Goal: Task Accomplishment & Management: Complete application form

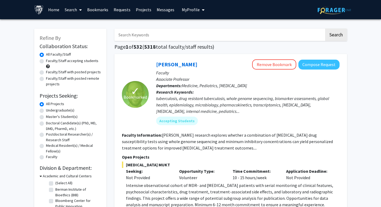
click at [163, 13] on link "Messages" at bounding box center [165, 9] width 23 height 19
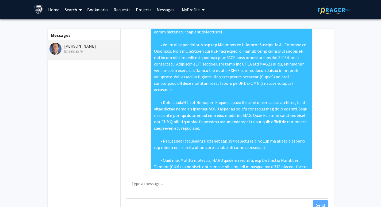
scroll to position [260, 0]
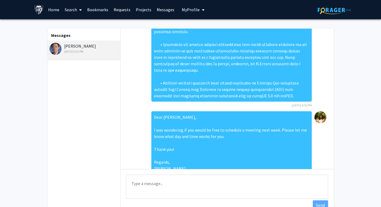
click at [122, 9] on link "Requests" at bounding box center [122, 9] width 22 height 19
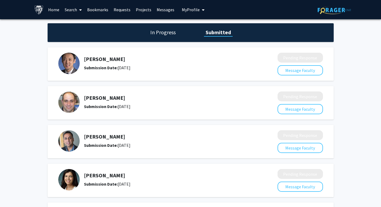
click at [125, 7] on link "Requests" at bounding box center [122, 9] width 22 height 19
click at [101, 12] on link "Bookmarks" at bounding box center [97, 9] width 26 height 19
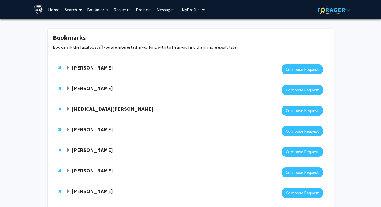
click at [94, 88] on strong "Andy McCallion" at bounding box center [92, 88] width 41 height 7
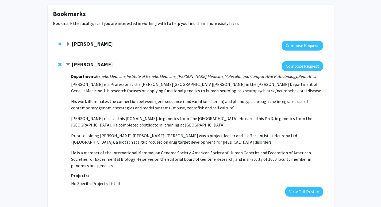
scroll to position [24, 0]
click at [294, 190] on button "View Full Profile" at bounding box center [304, 191] width 38 height 10
click at [307, 193] on button "View Full Profile" at bounding box center [304, 191] width 38 height 10
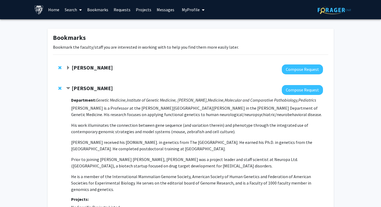
click at [161, 11] on link "Messages" at bounding box center [165, 9] width 23 height 19
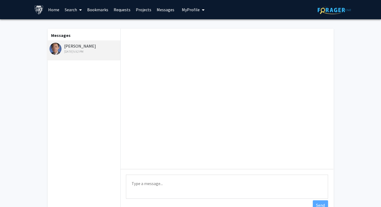
scroll to position [260, 0]
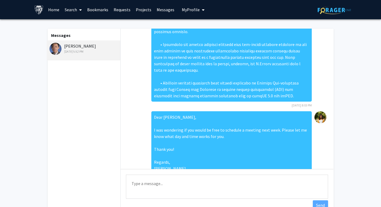
click at [77, 47] on div "[PERSON_NAME] [DATE] 5:52 PM" at bounding box center [84, 48] width 70 height 11
click at [116, 11] on link "Requests" at bounding box center [122, 9] width 22 height 19
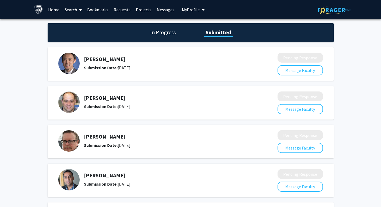
click at [100, 60] on h5 "[PERSON_NAME]" at bounding box center [166, 59] width 165 height 6
click at [68, 9] on link "Search" at bounding box center [73, 9] width 22 height 19
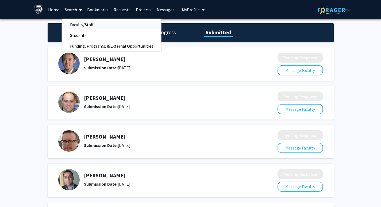
click at [78, 28] on span "Faculty/Staff" at bounding box center [81, 24] width 39 height 11
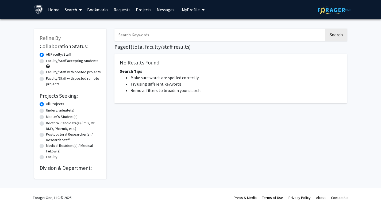
click at [140, 35] on input "Search Keywords" at bounding box center [219, 35] width 210 height 12
type input "jon ling"
click at [325, 29] on button "Search" at bounding box center [336, 35] width 22 height 12
drag, startPoint x: 136, startPoint y: 38, endPoint x: 110, endPoint y: 38, distance: 25.4
click at [110, 38] on div "jon ling Search Page of ( total faculty/staff results) No Results Found Search …" at bounding box center [230, 100] width 241 height 155
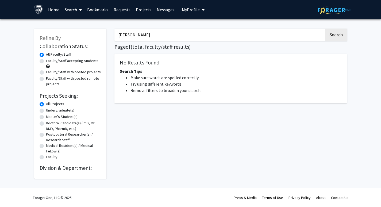
click at [53, 8] on link "Home" at bounding box center [53, 9] width 17 height 19
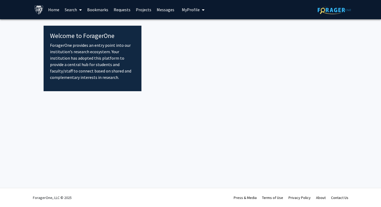
click at [70, 9] on link "Search" at bounding box center [73, 9] width 22 height 19
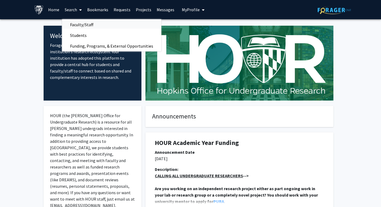
click at [80, 24] on span "Faculty/Staff" at bounding box center [81, 24] width 39 height 11
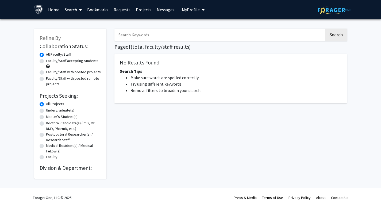
click at [130, 42] on div "Search Page of ( total faculty/staff results) No Results Found Search Tips Make…" at bounding box center [230, 100] width 241 height 155
click at [131, 37] on input "Search Keywords" at bounding box center [219, 35] width 210 height 12
click at [325, 29] on button "Search" at bounding box center [336, 35] width 22 height 12
click at [334, 37] on button "Search" at bounding box center [336, 35] width 22 height 12
drag, startPoint x: 150, startPoint y: 32, endPoint x: 74, endPoint y: 32, distance: 75.7
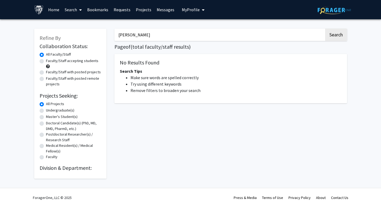
click at [74, 32] on div "Refine By Collaboration Status: Collaboration Status All Faculty/Staff Collabor…" at bounding box center [190, 100] width 321 height 155
drag, startPoint x: 133, startPoint y: 36, endPoint x: 94, endPoint y: 34, distance: 38.3
click at [94, 34] on div "Refine By Collaboration Status: Collaboration Status All Faculty/Staff Collabor…" at bounding box center [190, 100] width 321 height 155
type input "ling"
click at [325, 29] on button "Search" at bounding box center [336, 35] width 22 height 12
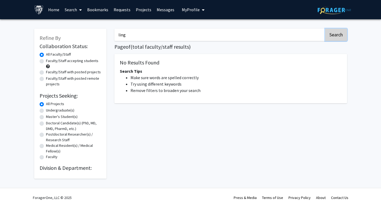
click at [340, 39] on button "Search" at bounding box center [336, 35] width 22 height 12
drag, startPoint x: 136, startPoint y: 34, endPoint x: 94, endPoint y: 34, distance: 41.4
click at [94, 34] on div "Refine By Collaboration Status: Collaboration Status All Faculty/Staff Collabor…" at bounding box center [190, 100] width 321 height 155
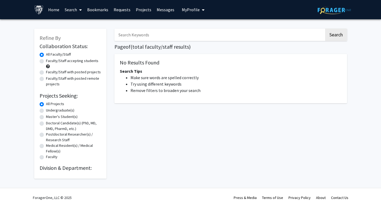
click at [146, 11] on link "Projects" at bounding box center [143, 9] width 21 height 19
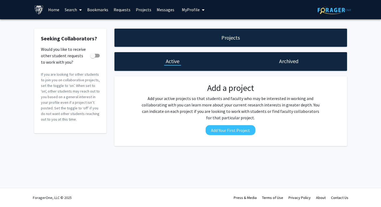
click at [158, 10] on link "Messages" at bounding box center [165, 9] width 23 height 19
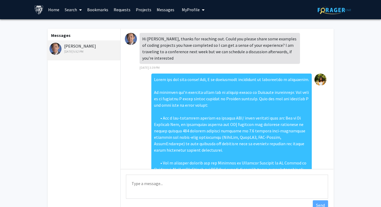
scroll to position [260, 0]
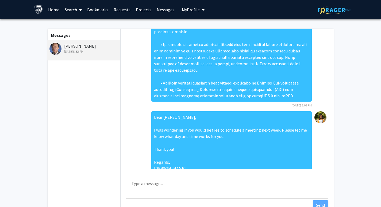
drag, startPoint x: 78, startPoint y: 47, endPoint x: 64, endPoint y: 47, distance: 14.2
click at [64, 47] on div "Jonathan Ling Sep 11, 2025 5:52 PM" at bounding box center [84, 48] width 70 height 11
copy div "Jonathan Ling"
click at [75, 7] on link "Search" at bounding box center [73, 9] width 22 height 19
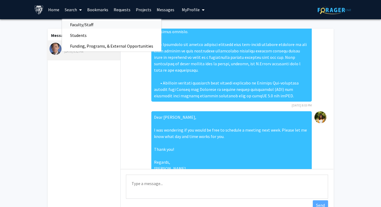
click at [84, 24] on span "Faculty/Staff" at bounding box center [81, 24] width 39 height 11
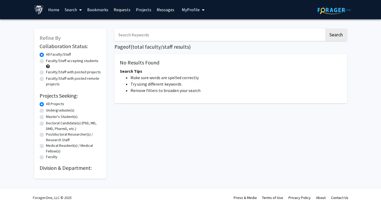
click at [140, 36] on input "Search Keywords" at bounding box center [219, 35] width 210 height 12
paste input "Jonathan Ling"
type input "[PERSON_NAME]"
click at [325, 29] on button "Search" at bounding box center [336, 35] width 22 height 12
click at [148, 35] on input "[PERSON_NAME]" at bounding box center [219, 35] width 210 height 12
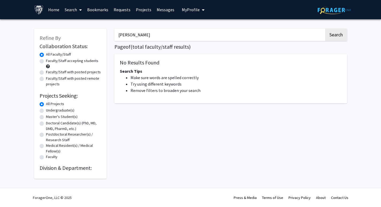
click at [46, 55] on label "All Faculty/Staff" at bounding box center [58, 55] width 25 height 6
click at [46, 55] on input "All Faculty/Staff" at bounding box center [47, 53] width 3 height 3
click at [46, 104] on label "All Projects" at bounding box center [55, 104] width 18 height 6
click at [46, 104] on input "All Projects" at bounding box center [47, 102] width 3 height 3
click at [46, 60] on label "Faculty/Staff accepting students" at bounding box center [72, 61] width 52 height 6
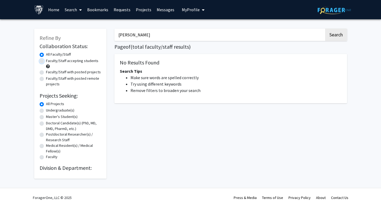
click at [46, 60] on input "Faculty/Staff accepting students" at bounding box center [47, 59] width 3 height 3
radio input "true"
click at [337, 37] on button "Search" at bounding box center [336, 35] width 22 height 12
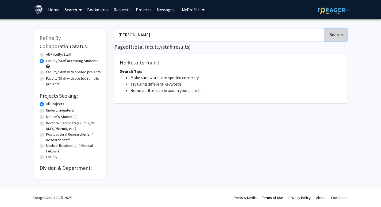
click at [337, 37] on button "Search" at bounding box center [336, 35] width 22 height 12
drag, startPoint x: 337, startPoint y: 37, endPoint x: 230, endPoint y: 16, distance: 108.9
click at [231, 16] on div "Skip navigation Home Search Bookmarks Requests Projects Messages My Profile Ric…" at bounding box center [190, 103] width 381 height 207
click at [56, 6] on link "Home" at bounding box center [53, 9] width 17 height 19
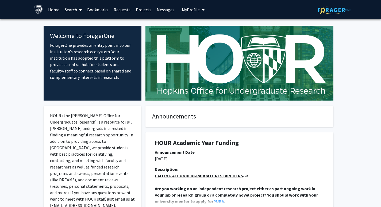
click at [78, 8] on span at bounding box center [79, 10] width 5 height 19
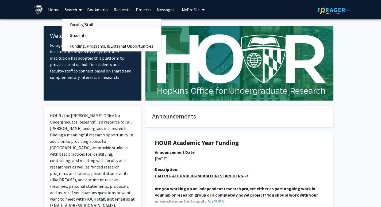
click at [81, 23] on span "Faculty/Staff" at bounding box center [81, 24] width 39 height 11
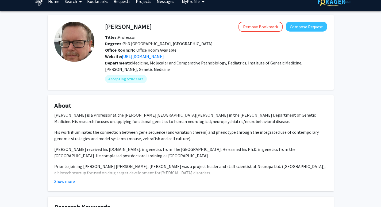
scroll to position [9, 0]
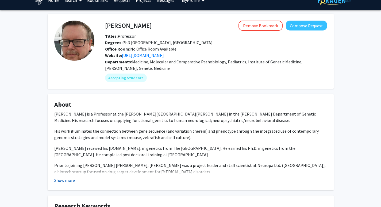
click at [68, 180] on button "Show more" at bounding box center [64, 180] width 21 height 6
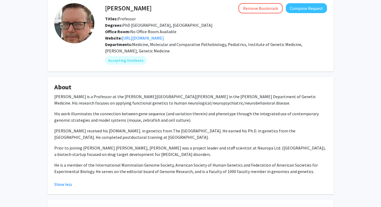
scroll to position [0, 0]
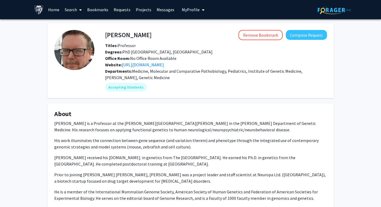
click at [192, 7] on span "My Profile" at bounding box center [191, 9] width 18 height 5
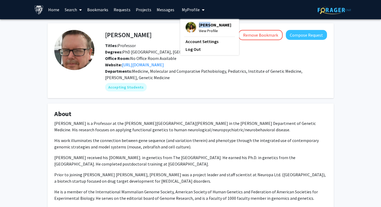
click at [204, 26] on span "[PERSON_NAME]" at bounding box center [215, 25] width 32 height 6
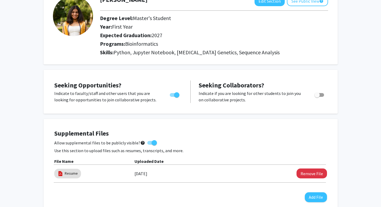
scroll to position [113, 0]
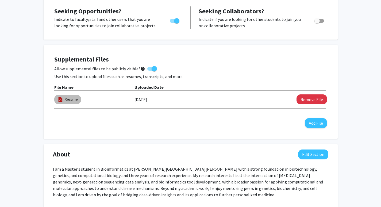
click at [70, 104] on div "Resume" at bounding box center [67, 100] width 29 height 12
click at [70, 103] on mat-chip "Resume" at bounding box center [67, 100] width 27 height 10
click at [57, 100] on img at bounding box center [60, 100] width 6 height 6
drag, startPoint x: 146, startPoint y: 95, endPoint x: 123, endPoint y: 95, distance: 22.7
click at [142, 95] on label "09/15/2025" at bounding box center [140, 99] width 13 height 9
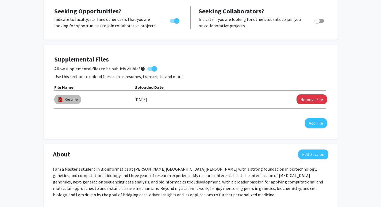
click at [67, 95] on mat-chip "Resume" at bounding box center [67, 100] width 27 height 10
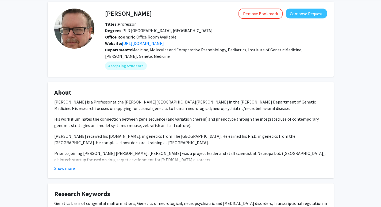
scroll to position [26, 0]
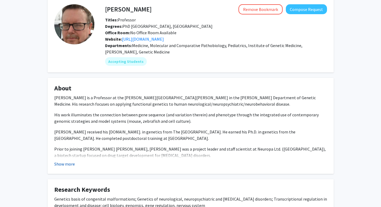
click at [70, 164] on button "Show more" at bounding box center [64, 164] width 21 height 6
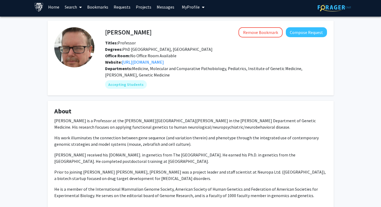
scroll to position [0, 0]
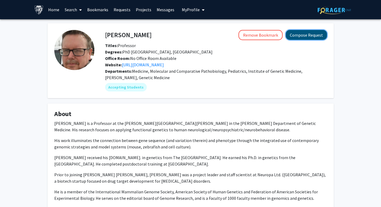
click at [298, 38] on button "Compose Request" at bounding box center [306, 35] width 41 height 10
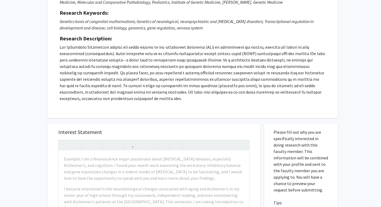
scroll to position [69, 0]
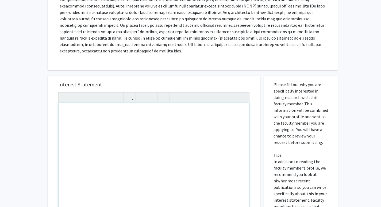
click at [100, 141] on div "Note to users with screen readers: Please press Alt+0 or Option+0 to deactivate…" at bounding box center [154, 164] width 191 height 122
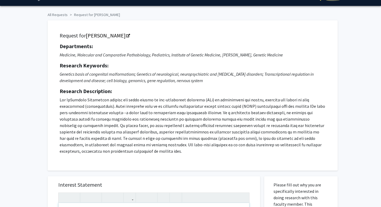
scroll to position [3, 0]
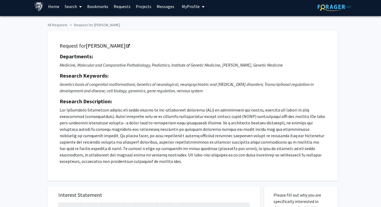
paste div "Note to users with screen readers: Please press Alt+0 or Option+0 to deactivate…"
type textarea "<p>Dear Dr. Easwaran,</p><p>My name is Richa Kakde, and I am a first-year M.S. …"
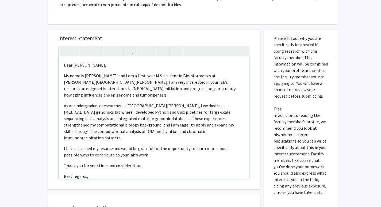
scroll to position [158, 0]
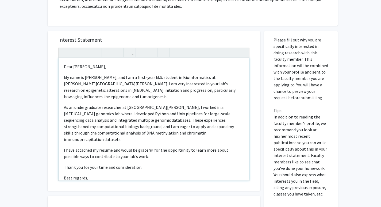
click at [95, 67] on p "Dear Dr. Easwaran," at bounding box center [154, 66] width 180 height 6
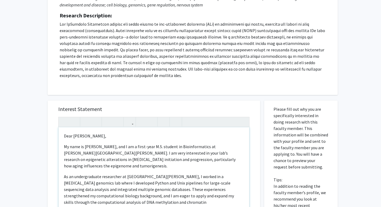
scroll to position [140, 0]
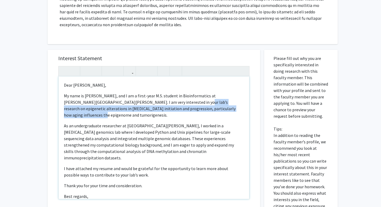
drag, startPoint x: 164, startPoint y: 102, endPoint x: 214, endPoint y: 107, distance: 50.8
click at [214, 107] on p "My name is Richa Kakde, and I am a first-year M.S. student in Bioinformatics at…" at bounding box center [154, 105] width 180 height 26
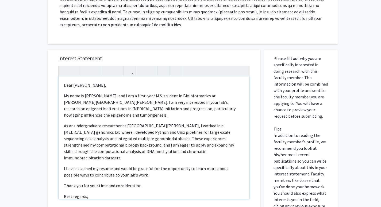
click at [170, 124] on p "As an undergraduate researcher at UC Davis, I worked in a cancer genomics lab w…" at bounding box center [154, 141] width 180 height 38
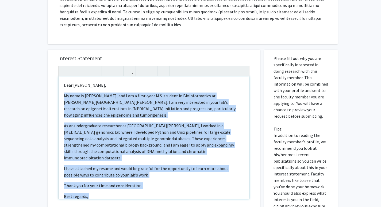
drag, startPoint x: 64, startPoint y: 95, endPoint x: 85, endPoint y: 194, distance: 101.7
click at [85, 194] on div "Dear Dr. McCallion, My name is Richa Kakde, and I am a first-year M.S. student …" at bounding box center [154, 137] width 191 height 122
copy div "My name is Richa Kakde, and I am a first-year M.S. student in Bioinformatics at…"
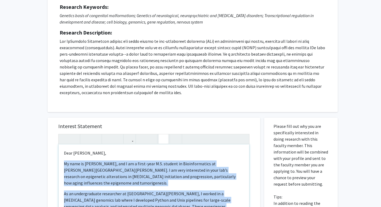
scroll to position [57, 0]
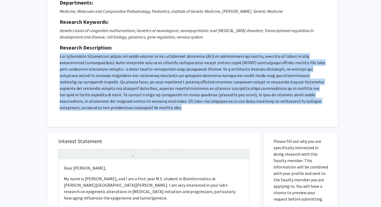
drag, startPoint x: 60, startPoint y: 56, endPoint x: 80, endPoint y: 108, distance: 55.4
click at [80, 108] on p at bounding box center [193, 82] width 266 height 58
copy p "The McCallion Laboratory studies the roles played by cis-regulatory elements (R…"
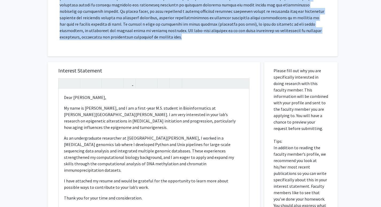
scroll to position [155, 0]
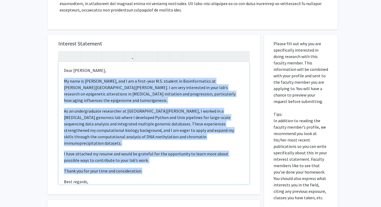
drag, startPoint x: 64, startPoint y: 80, endPoint x: 159, endPoint y: 157, distance: 121.9
click at [159, 157] on div "Dear Dr. McCallion, My name is Richa Kakde, and I am a first-year M.S. student …" at bounding box center [154, 123] width 191 height 122
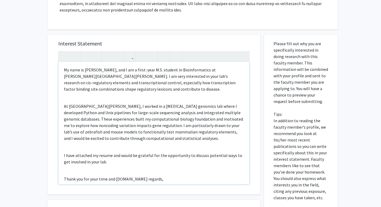
scroll to position [0, 0]
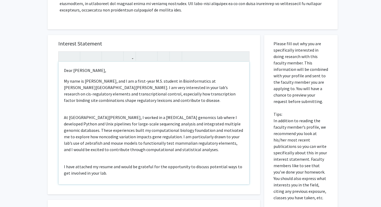
click at [143, 110] on div "Dear Dr. McCallion, My name is Richa Kakde, and I am a first-year M.S. student …" at bounding box center [154, 123] width 191 height 122
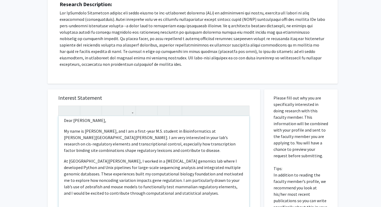
scroll to position [101, 0]
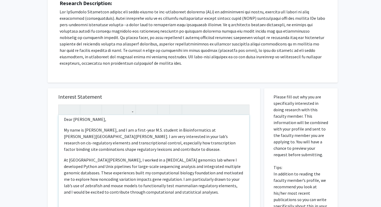
click at [163, 137] on p "My name is Richa Kakde, and I am a first-year M.S. student in Bioinformatics at…" at bounding box center [154, 140] width 180 height 26
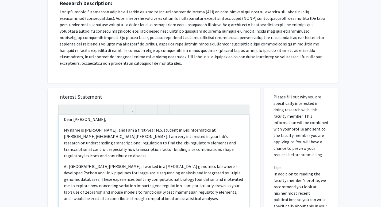
click at [178, 133] on p "My name is Richa Kakde, and I am a first-year M.S. student in Bioinformatics at…" at bounding box center [154, 143] width 180 height 32
click at [178, 137] on p "My name is Richa Kakde, and I am a first-year M.S. student in Bioinformatics at…" at bounding box center [154, 143] width 180 height 32
click at [189, 137] on p "My name is Richa Kakde, and I am a first-year M.S. student in Bioinformatics at…" at bounding box center [154, 143] width 180 height 32
click at [79, 144] on p "My name is Richa Kakde, and I am a first-year M.S. student in Bioinformatics at…" at bounding box center [154, 143] width 180 height 32
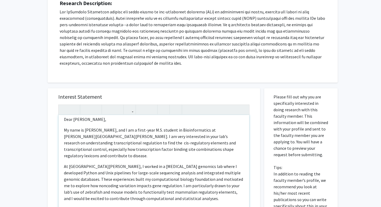
click at [236, 137] on p "My name is Richa Kakde, and I am a first-year M.S. student in Bioinformatics at…" at bounding box center [154, 143] width 180 height 32
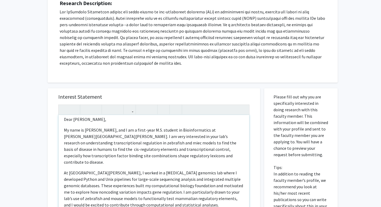
drag, startPoint x: 180, startPoint y: 142, endPoint x: 180, endPoint y: 153, distance: 11.0
click at [180, 153] on p "My name is Richa Kakde, and I am a first-year M.S. student in Bioinformatics at…" at bounding box center [154, 146] width 180 height 38
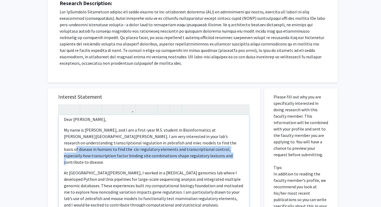
drag, startPoint x: 181, startPoint y: 142, endPoint x: 192, endPoint y: 155, distance: 17.4
click at [192, 156] on p "My name is Richa Kakde, and I am a first-year M.S. student in Bioinformatics at…" at bounding box center [154, 146] width 180 height 38
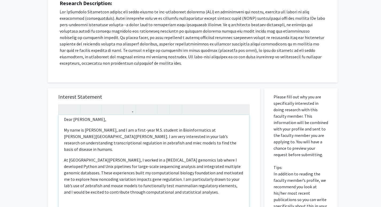
click at [95, 144] on p "My name is Richa Kakde, and I am a first-year M.S. student in Bioinformatics at…" at bounding box center [154, 140] width 180 height 26
click at [95, 143] on p "My name is Richa Kakde, and I am a first-year M.S. student in Bioinformatics at…" at bounding box center [154, 140] width 180 height 26
drag, startPoint x: 185, startPoint y: 167, endPoint x: 244, endPoint y: 166, distance: 59.1
click at [244, 166] on div "Dear Dr. McCallion, My name is Richa Kakde, and I am a first-year M.S. student …" at bounding box center [154, 176] width 191 height 122
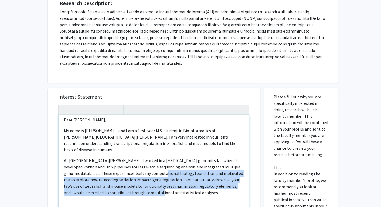
drag, startPoint x: 140, startPoint y: 167, endPoint x: 132, endPoint y: 185, distance: 19.6
click at [132, 185] on p "At UC Davis, I worked in a cancer genomics lab where I developed Python and Uni…" at bounding box center [154, 176] width 180 height 38
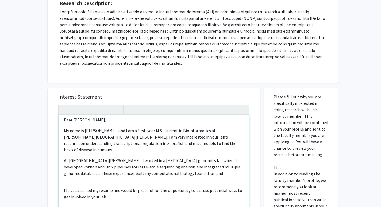
scroll to position [0, 0]
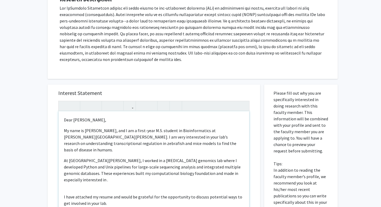
click at [154, 168] on p "At UC Davis, I worked in a cancer genomics lab where I developed Python and Uni…" at bounding box center [154, 170] width 180 height 26
click at [199, 167] on p "At UC Davis, I worked in a cancer genomics lab where I developed Python and Uni…" at bounding box center [154, 170] width 180 height 26
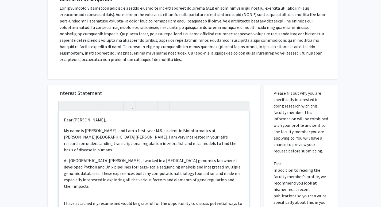
click at [201, 177] on div "Dear Dr. McCallion, My name is Richa Kakde, and I am a first-year M.S. student …" at bounding box center [154, 172] width 191 height 122
click at [199, 172] on p "At UC Davis, I worked in a cancer genomics lab where I developed Python and Uni…" at bounding box center [154, 173] width 180 height 32
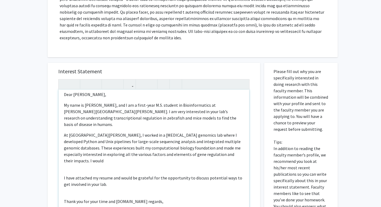
scroll to position [131, 0]
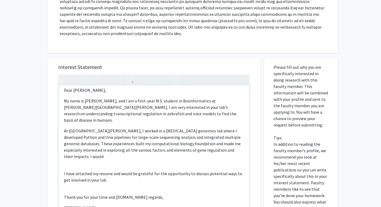
click at [206, 170] on p "I have attached my resume and would be grateful for the opportunity to discuss …" at bounding box center [154, 176] width 180 height 13
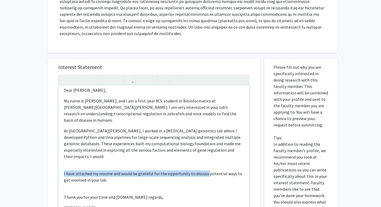
drag, startPoint x: 206, startPoint y: 160, endPoint x: 206, endPoint y: 175, distance: 15.0
click at [206, 176] on div "Dear Dr. McCallion, My name is Richa Kakde, and I am a first-year M.S. student …" at bounding box center [154, 146] width 191 height 122
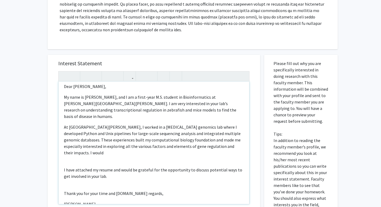
scroll to position [0, 0]
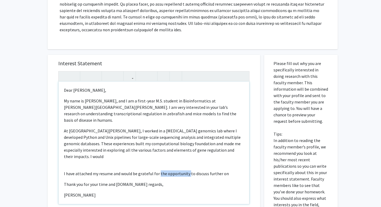
drag, startPoint x: 187, startPoint y: 162, endPoint x: 158, endPoint y: 162, distance: 29.4
click at [158, 170] on p "I have attached my resume and would be grateful for the opportunity to discuss …" at bounding box center [154, 173] width 180 height 6
click at [197, 170] on p "I have attached my resume and would be grateful to discuss further on" at bounding box center [154, 173] width 180 height 6
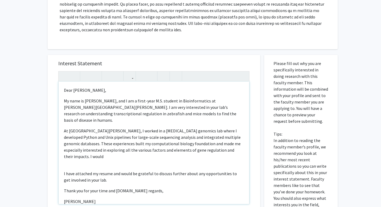
click at [141, 187] on p "Thank you for your time and consideration.Best regards," at bounding box center [154, 190] width 180 height 6
click at [186, 143] on p "At UC Davis, I worked in a cancer genomics lab where I developed Python and Uni…" at bounding box center [154, 144] width 180 height 32
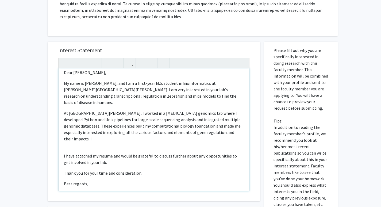
scroll to position [6, 0]
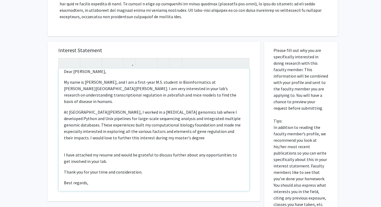
click at [230, 125] on p "At UC Davis, I worked in a cancer genomics lab where I developed Python and Uni…" at bounding box center [154, 125] width 180 height 32
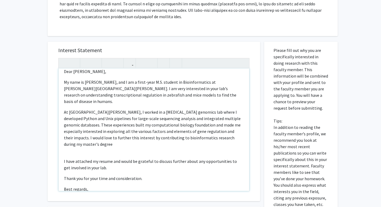
click at [221, 133] on p "At UC Davis, I worked in a cancer genomics lab where I developed Python and Uni…" at bounding box center [154, 128] width 180 height 38
click at [178, 138] on div "Dear Dr. McCallion, My name is Richa Kakde, and I am a first-year M.S. student …" at bounding box center [154, 129] width 191 height 122
type textarea "<p>Dear Dr. McCallion,</p><p>My name is Richa Kakde, and I am a first-year M.S.…"
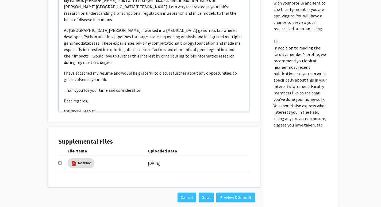
scroll to position [255, 0]
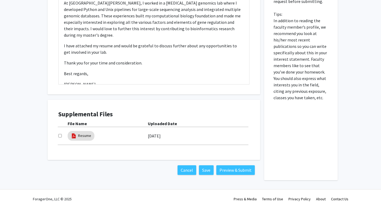
click at [58, 137] on input "checkbox" at bounding box center [59, 135] width 3 height 3
checkbox input "true"
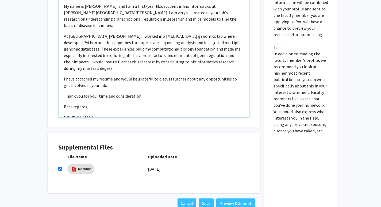
scroll to position [256, 0]
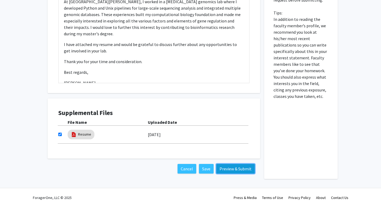
click at [239, 171] on button "Preview & Submit" at bounding box center [235, 169] width 38 height 10
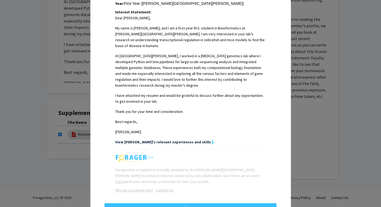
scroll to position [137, 0]
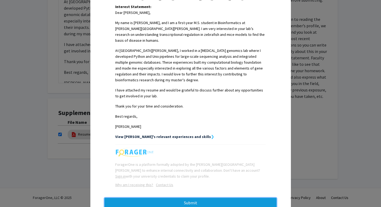
click at [208, 198] on button "Submit" at bounding box center [191, 203] width 172 height 10
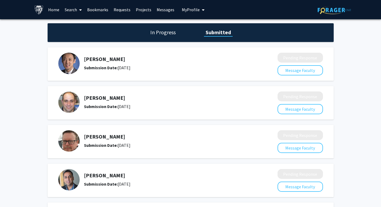
scroll to position [22, 0]
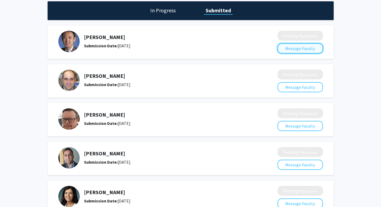
click at [284, 51] on button "Message Faculty" at bounding box center [299, 48] width 45 height 10
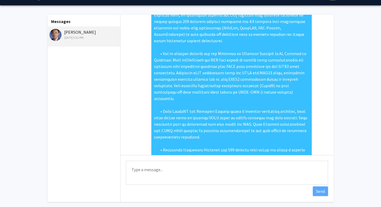
scroll to position [95, 0]
drag, startPoint x: 86, startPoint y: 33, endPoint x: 63, endPoint y: 33, distance: 23.3
click at [63, 33] on div "Jonathan Ling Sep 11, 2025 5:52 PM" at bounding box center [84, 34] width 70 height 11
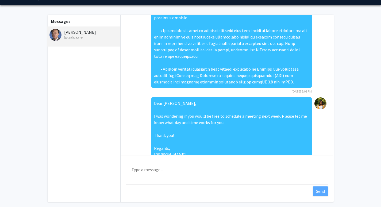
copy div "[PERSON_NAME]"
click at [86, 31] on div "Jonathan Ling Sep 11, 2025 5:52 PM" at bounding box center [84, 34] width 70 height 11
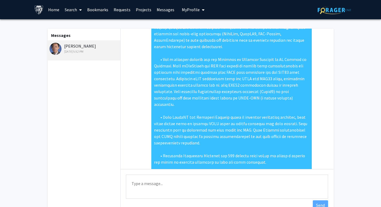
scroll to position [0, 0]
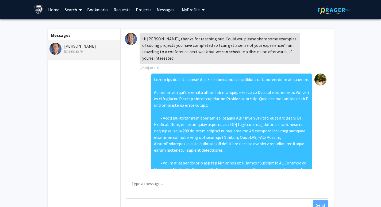
click at [94, 12] on link "Bookmarks" at bounding box center [97, 9] width 26 height 19
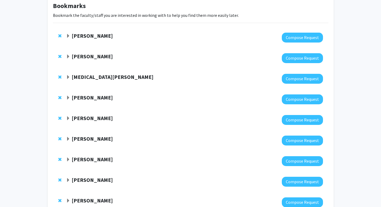
scroll to position [105, 0]
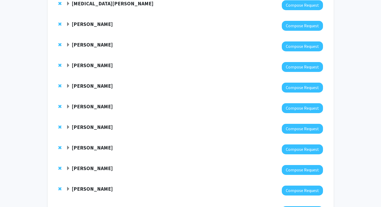
click at [83, 109] on strong "[PERSON_NAME]" at bounding box center [92, 106] width 41 height 7
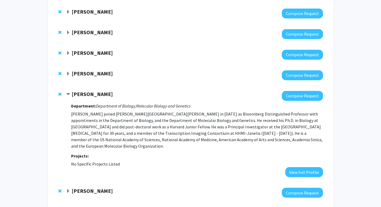
scroll to position [120, 0]
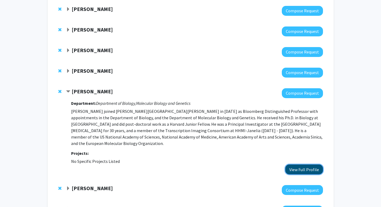
click at [290, 164] on button "View Full Profile" at bounding box center [304, 169] width 38 height 10
click at [69, 91] on span "Contract Carl Wu Bookmark" at bounding box center [68, 92] width 4 height 4
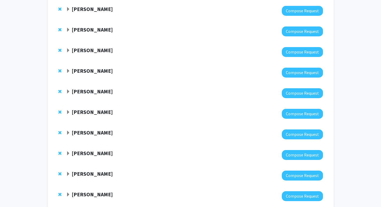
click at [70, 52] on span "Expand Doug Robinson Bookmark" at bounding box center [68, 50] width 4 height 4
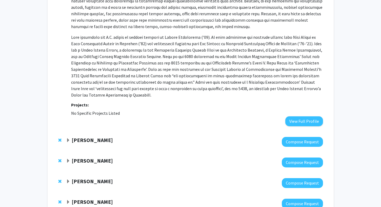
scroll to position [298, 0]
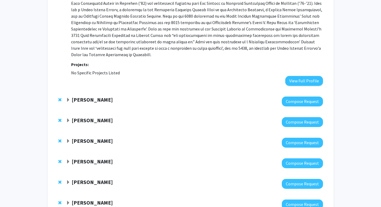
click at [88, 140] on strong "Stephen Baylin" at bounding box center [92, 140] width 41 height 7
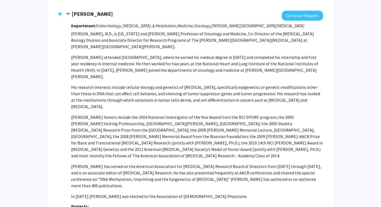
scroll to position [458, 0]
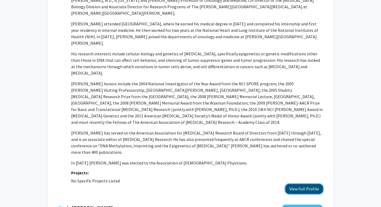
click at [294, 184] on button "View Full Profile" at bounding box center [304, 189] width 38 height 10
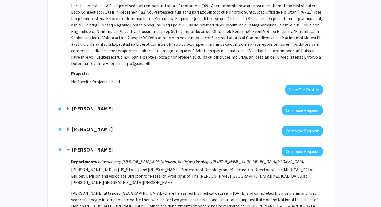
scroll to position [323, 0]
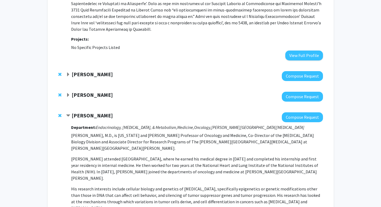
click at [60, 115] on span "Remove Stephen Baylin from bookmarks" at bounding box center [59, 115] width 3 height 4
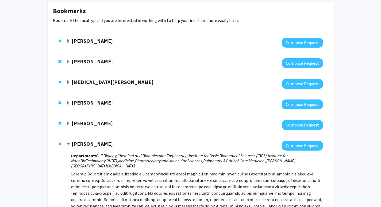
scroll to position [0, 0]
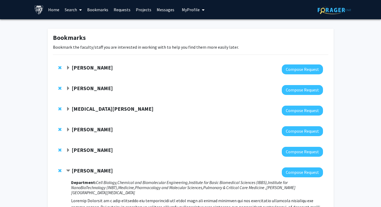
click at [59, 90] on span "Remove Andy McCallion from bookmarks" at bounding box center [59, 88] width 3 height 4
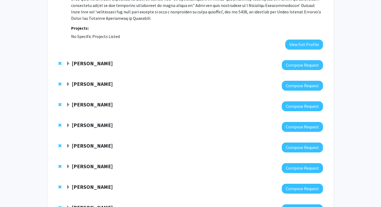
scroll to position [380, 0]
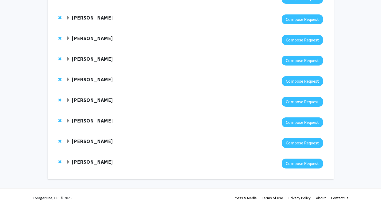
click at [85, 142] on strong "Christian Gocke" at bounding box center [92, 141] width 41 height 7
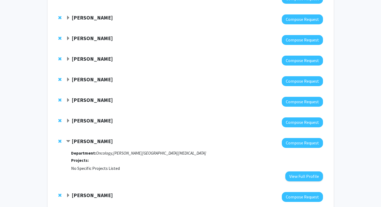
scroll to position [414, 0]
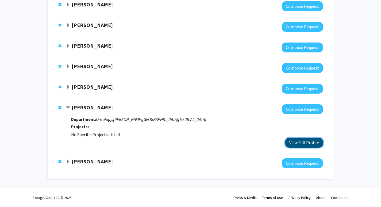
click at [291, 141] on button "View Full Profile" at bounding box center [304, 143] width 38 height 10
click at [82, 164] on strong "Changhe Ji" at bounding box center [92, 161] width 41 height 7
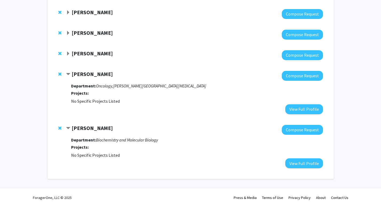
scroll to position [447, 0]
click at [103, 51] on strong "Karthik Suresh" at bounding box center [92, 53] width 41 height 7
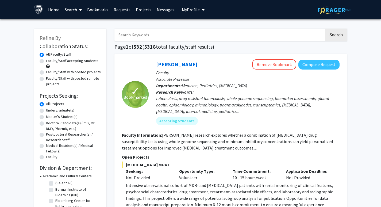
click at [136, 33] on input "Search Keywords" at bounding box center [219, 35] width 210 height 12
paste input "[PERSON_NAME]"
type input "[PERSON_NAME]"
click at [325, 29] on button "Search" at bounding box center [336, 35] width 22 height 12
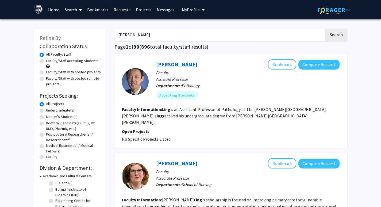
click at [180, 66] on link "[PERSON_NAME]" at bounding box center [176, 64] width 41 height 7
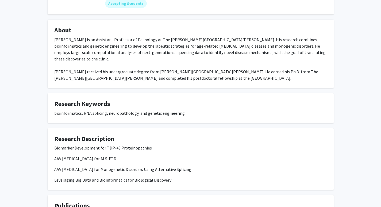
scroll to position [124, 0]
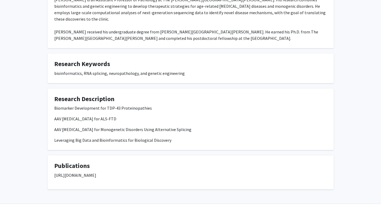
drag, startPoint x: 243, startPoint y: 161, endPoint x: 32, endPoint y: 161, distance: 211.2
click at [33, 161] on div "[PERSON_NAME] Bookmark Compose Request Titles: Assistant Professor Degrees: B.S…" at bounding box center [190, 51] width 381 height 311
copy p "[URL][DOMAIN_NAME]"
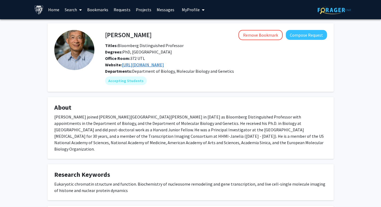
click at [148, 62] on link "[URL][DOMAIN_NAME]" at bounding box center [143, 64] width 42 height 5
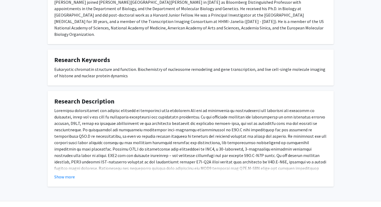
scroll to position [121, 0]
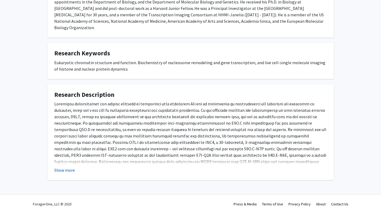
click at [68, 167] on button "Show more" at bounding box center [64, 170] width 21 height 6
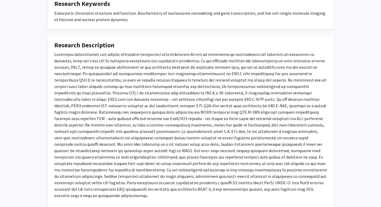
scroll to position [203, 0]
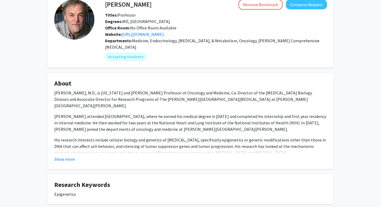
scroll to position [34, 0]
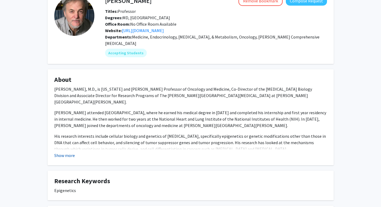
click at [68, 152] on button "Show more" at bounding box center [64, 155] width 21 height 6
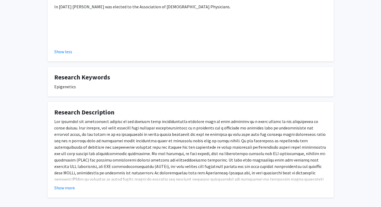
scroll to position [265, 0]
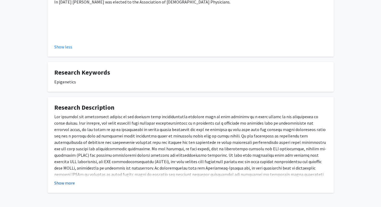
click at [67, 180] on button "Show more" at bounding box center [64, 183] width 21 height 6
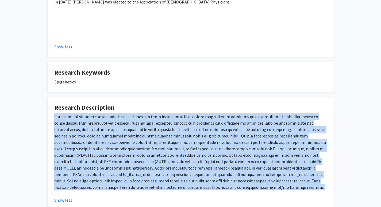
drag, startPoint x: 53, startPoint y: 98, endPoint x: 246, endPoint y: 170, distance: 205.5
click at [246, 170] on fg-card "Research Description Show less" at bounding box center [191, 153] width 286 height 113
copy p "Our research has contributed heavily to the concept that epigenetically mediate…"
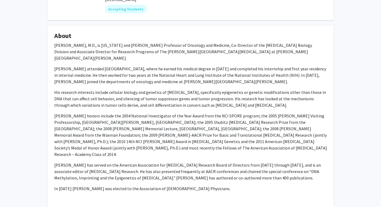
scroll to position [0, 0]
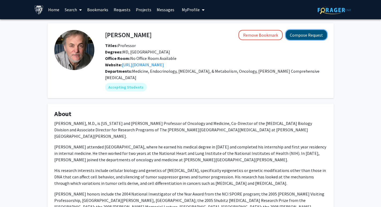
click at [302, 34] on button "Compose Request" at bounding box center [306, 35] width 41 height 10
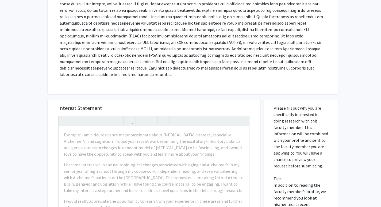
scroll to position [110, 0]
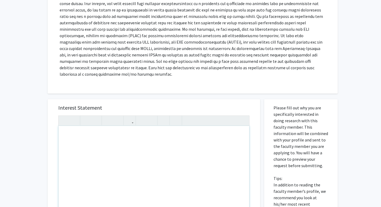
click at [134, 145] on div "Note to users with screen readers: Please press Alt+0 or Option+0 to deactivate…" at bounding box center [154, 187] width 191 height 122
paste div "Note to users with screen readers: Please press Alt+0 or Option+0 to deactivate…"
type textarea "<p>Dear [Professor’s Last Name],</p><br><p>My name is Richa Kakde, and I am a f…"
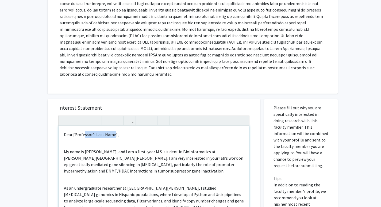
drag, startPoint x: 114, startPoint y: 135, endPoint x: 84, endPoint y: 134, distance: 30.5
click at [84, 134] on p "Dear [Professor’s Last Name]," at bounding box center [154, 134] width 180 height 6
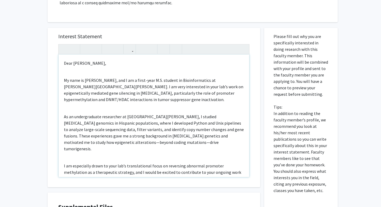
scroll to position [5, 0]
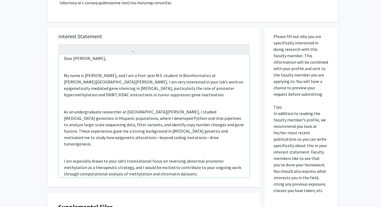
click at [106, 104] on div "Dear Dr. Baylin, My name is Richa Kakde, and I am a first-year M.S. student in …" at bounding box center [154, 116] width 191 height 122
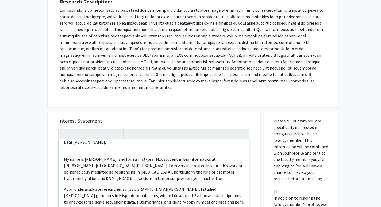
scroll to position [7, 0]
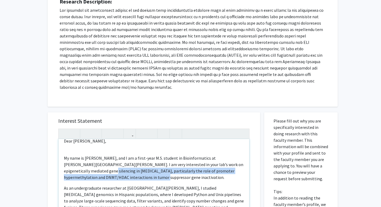
drag, startPoint x: 76, startPoint y: 171, endPoint x: 132, endPoint y: 179, distance: 56.1
click at [132, 179] on p "My name is Richa Kakde, and I am a first-year M.S. student in Bioinformatics at…" at bounding box center [154, 168] width 180 height 26
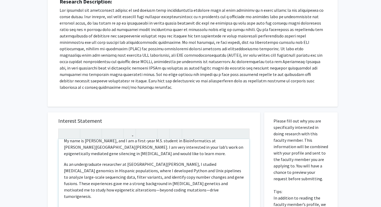
scroll to position [24, 0]
drag, startPoint x: 202, startPoint y: 165, endPoint x: 187, endPoint y: 165, distance: 15.2
click at [187, 165] on p "As an undergraduate researcher at UC Davis, I studied gastric cancer genomics i…" at bounding box center [154, 180] width 180 height 38
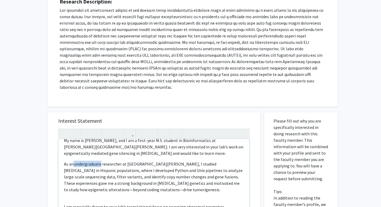
drag, startPoint x: 100, startPoint y: 164, endPoint x: 74, endPoint y: 164, distance: 26.7
click at [74, 164] on p "As an undergraduate researcher at UC Davis, I studied gastric cancer in Hispani…" at bounding box center [154, 177] width 180 height 32
drag, startPoint x: 145, startPoint y: 164, endPoint x: 122, endPoint y: 164, distance: 22.5
click at [122, 164] on p "As a bioinformtics researcher in researcher at UC Davis, I studied gastric canc…" at bounding box center [154, 177] width 180 height 32
click at [82, 165] on p "As a bioinformtics researcher at UC Davis, I studied gastric cancer in Hispanic…" at bounding box center [154, 177] width 180 height 32
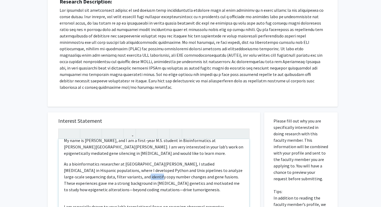
drag, startPoint x: 114, startPoint y: 178, endPoint x: 103, endPoint y: 177, distance: 10.7
click at [103, 177] on p "As a bioinformatics researcher at UC Davis, I studied gastric cancer in Hispani…" at bounding box center [154, 177] width 180 height 32
drag, startPoint x: 214, startPoint y: 176, endPoint x: 203, endPoint y: 176, distance: 11.2
click at [203, 176] on p "As a bioinformatics researcher at UC Davis, I studied gastric cancer in Hispani…" at bounding box center [154, 177] width 180 height 32
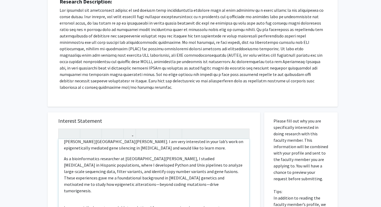
scroll to position [30, 0]
click at [119, 177] on p "As a bioinformatics researcher at UC Davis, I studied gastric cancer in Hispani…" at bounding box center [154, 174] width 180 height 38
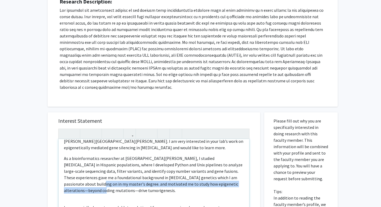
drag, startPoint x: 233, startPoint y: 178, endPoint x: 234, endPoint y: 186, distance: 7.8
click at [234, 186] on p "As a bioinformatics researcher at UC Davis, I studied gastric cancer in Hispani…" at bounding box center [154, 174] width 180 height 38
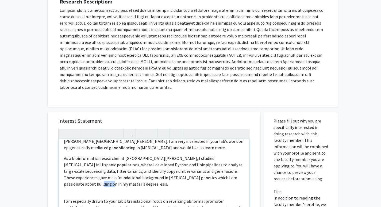
drag, startPoint x: 240, startPoint y: 177, endPoint x: 232, endPoint y: 177, distance: 8.0
click at [232, 177] on p "As a bioinformatics researcher at UC Davis, I studied gastric cancer in Hispani…" at bounding box center [154, 171] width 180 height 32
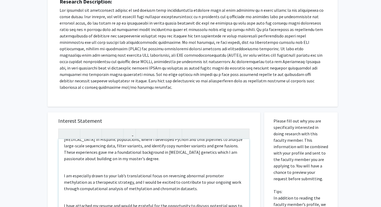
scroll to position [57, 0]
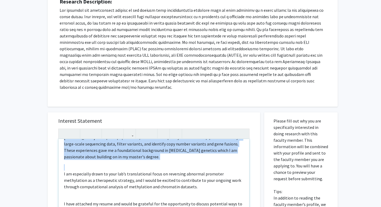
drag, startPoint x: 187, startPoint y: 184, endPoint x: 63, endPoint y: 163, distance: 125.5
click at [63, 164] on div "Dear Dr. Baylin, My name is Richa Kakde, and I am a first-year M.S. student in …" at bounding box center [154, 200] width 191 height 122
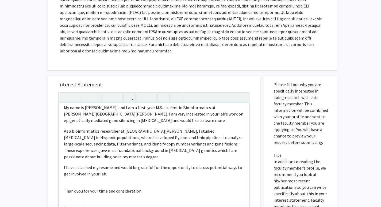
scroll to position [136, 0]
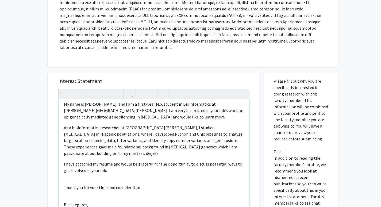
click at [206, 161] on p "I have attached my resume and would be grateful for the opportunity to discuss …" at bounding box center [154, 167] width 180 height 13
click at [134, 173] on div "Dear Dr. Baylin, My name is Richa Kakde, and I am a first-year M.S. student in …" at bounding box center [154, 160] width 191 height 122
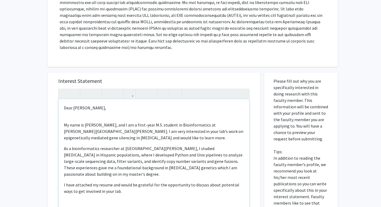
click at [120, 118] on div "Dear Dr. Baylin, My name is Richa Kakde, and I am a first-year M.S. student in …" at bounding box center [154, 160] width 191 height 122
type textarea "<p>Dear Dr. Baylin,</p><p>My name is Richa Kakde, and I am a first-year M.S. st…"
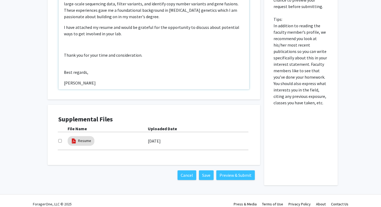
scroll to position [275, 0]
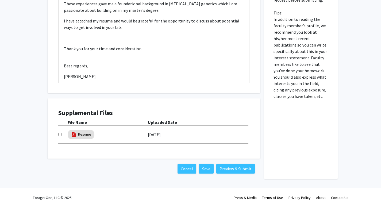
click at [59, 133] on input "checkbox" at bounding box center [59, 134] width 3 height 3
checkbox input "true"
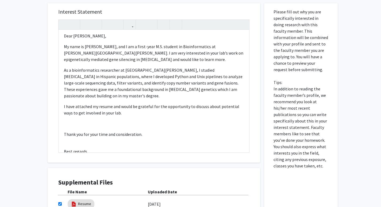
scroll to position [1, 0]
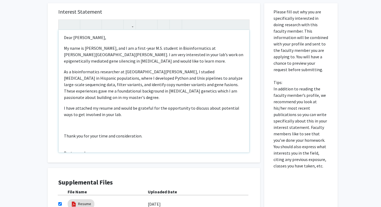
click at [114, 122] on p "Note to users with screen readers: Please press Alt+0 or Option+0 to deactivate…" at bounding box center [154, 125] width 180 height 6
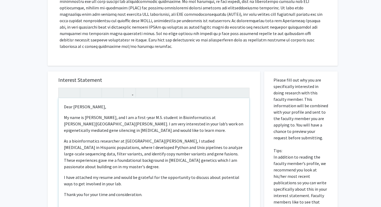
scroll to position [138, 0]
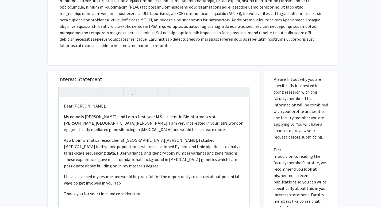
click at [230, 123] on p "My name is Richa Kakde, and I am a first-year M.S. student in Bioinformatics at…" at bounding box center [154, 122] width 180 height 19
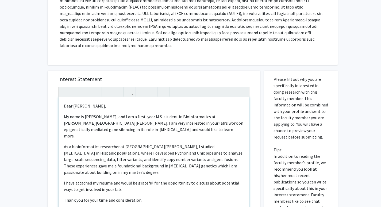
click at [107, 131] on p "My name is Richa Kakde, and I am a first-year M.S. student in Bioinformatics at…" at bounding box center [154, 126] width 180 height 26
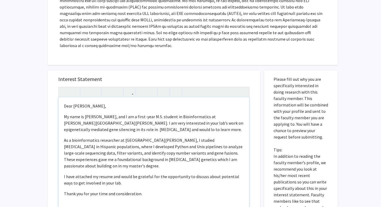
type textarea "<p>Dear Dr. Baylin,</p><p>My name is Richa Kakde, and I am a first-year M.S. st…"
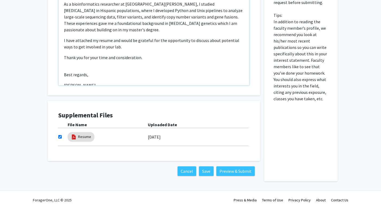
scroll to position [275, 0]
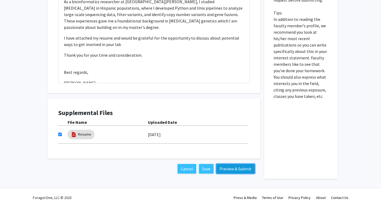
click at [224, 168] on button "Preview & Submit" at bounding box center [235, 169] width 38 height 10
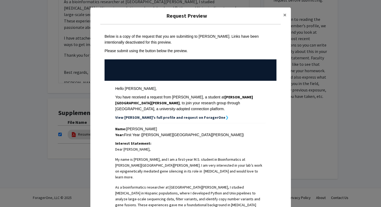
scroll to position [145, 0]
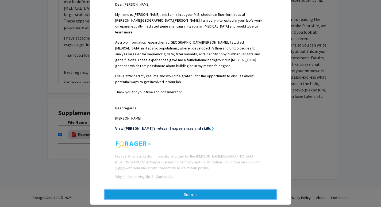
click at [180, 190] on button "Submit" at bounding box center [191, 195] width 172 height 10
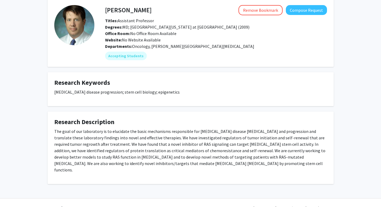
scroll to position [29, 0]
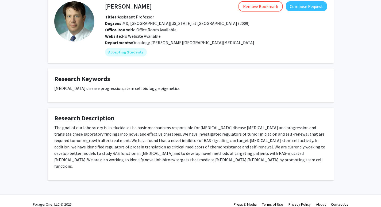
click at [235, 162] on p "The goal of our laboratory is to elucidate the basic mechanisms responsible for…" at bounding box center [190, 146] width 273 height 45
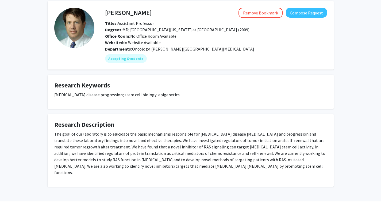
scroll to position [20, 0]
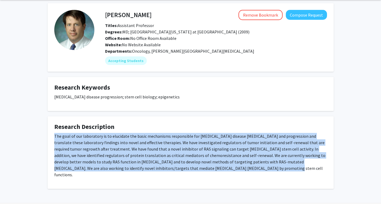
drag, startPoint x: 243, startPoint y: 169, endPoint x: 53, endPoint y: 136, distance: 192.4
click at [53, 136] on fg-card "Research Description The goal of our laboratory is to elucidate the basic mecha…" at bounding box center [191, 152] width 286 height 72
copy p "The goal of our laboratory is to elucidate the basic mechanisms responsible for…"
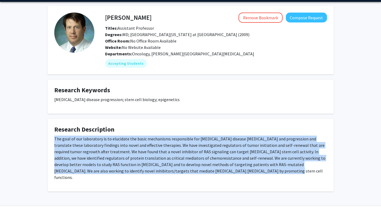
scroll to position [17, 0]
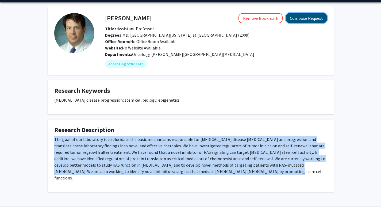
click at [294, 18] on button "Compose Request" at bounding box center [306, 18] width 41 height 10
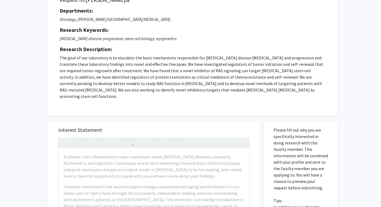
scroll to position [61, 0]
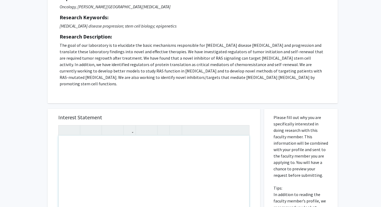
click at [117, 158] on div "Note to users with screen readers: Please press Alt+0 or Option+0 to deactivate…" at bounding box center [154, 197] width 191 height 122
paste div "Note to users with screen readers: Please press Alt+0 or Option+0 to deactivate…"
type textarea "<l>Ipsu [Dolorsita/Co. ___],</a><el><s>Do eius te Incid Utlab, etd M al e admin…"
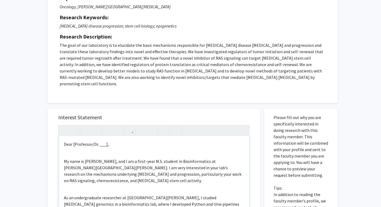
click at [106, 141] on p "Dear [Professor/Dr. ___]," at bounding box center [154, 144] width 180 height 6
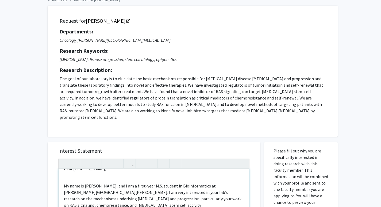
scroll to position [11, 0]
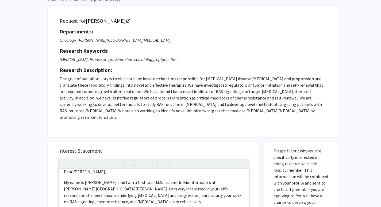
scroll to position [17, 0]
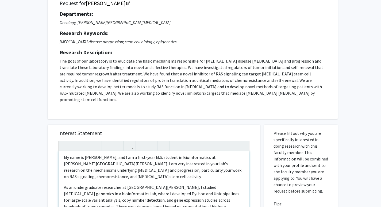
scroll to position [48, 0]
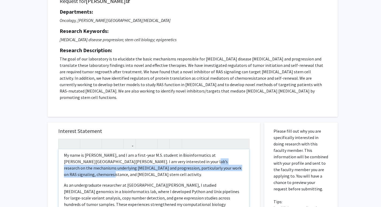
drag, startPoint x: 237, startPoint y: 164, endPoint x: 170, endPoint y: 157, distance: 67.4
click at [170, 157] on p "My name is Richa Kakde, and I am a first-year M.S. student in Bioinformatics at…" at bounding box center [154, 165] width 180 height 26
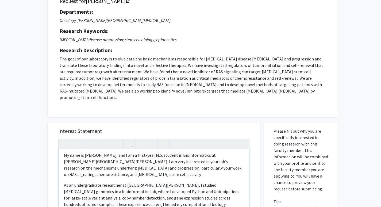
click at [171, 161] on p "My name is Richa Kakde, and I am a first-year M.S. student in Bioinformatics at…" at bounding box center [154, 165] width 180 height 26
drag, startPoint x: 96, startPoint y: 162, endPoint x: 124, endPoint y: 163, distance: 28.3
click at [124, 163] on p "My name is Richa Kakde, and I am a first-year M.S. student in Bioinformatics at…" at bounding box center [154, 165] width 180 height 26
drag, startPoint x: 168, startPoint y: 161, endPoint x: 144, endPoint y: 161, distance: 23.8
click at [144, 161] on p "My name is Richa Kakde, and I am a first-year M.S. student in Bioinformatics at…" at bounding box center [154, 165] width 180 height 26
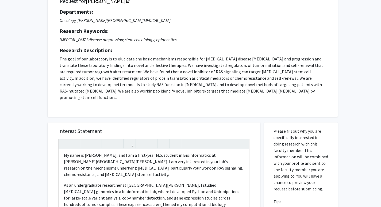
click at [81, 83] on p "The goal of our laboratory is to elucidate the basic mechanisms responsible for…" at bounding box center [193, 78] width 266 height 45
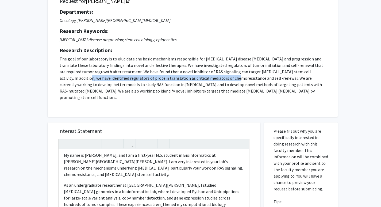
drag, startPoint x: 60, startPoint y: 78, endPoint x: 206, endPoint y: 79, distance: 146.0
click at [206, 79] on p "The goal of our laboratory is to elucidate the basic mechanisms responsible for…" at bounding box center [193, 78] width 266 height 45
copy p "dentified regulators of protein translation as critical mediators of chemoresis…"
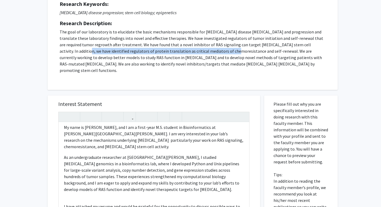
scroll to position [93, 0]
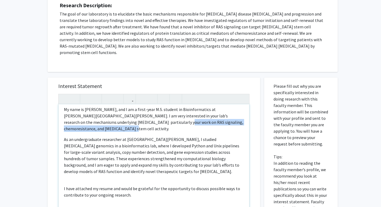
drag, startPoint x: 141, startPoint y: 115, endPoint x: 203, endPoint y: 123, distance: 61.9
click at [203, 123] on p "My name is Richa Kakde, and I am a first-year M.S. student in Bioinformatics at…" at bounding box center [154, 119] width 180 height 26
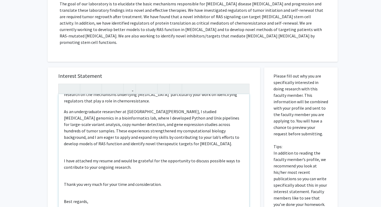
scroll to position [32, 0]
drag, startPoint x: 101, startPoint y: 106, endPoint x: 76, endPoint y: 106, distance: 25.7
click at [76, 109] on p "As an undergraduate researcher at UC Davis, I studied cancer genomics in a bioi…" at bounding box center [154, 128] width 180 height 38
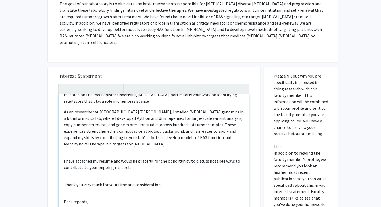
click at [94, 109] on p "As an researcher at UC Davis, I studied cancer genomics in a bioinformatics lab…" at bounding box center [154, 128] width 180 height 38
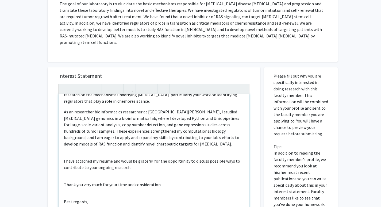
click at [212, 109] on p "As an researcher bioinformatics researcher at UC Davis, I studied cancer genomi…" at bounding box center [154, 128] width 180 height 38
click at [210, 109] on p "As an researcher bioinformatics researcher at UC Davis, I studied cancer genomi…" at bounding box center [154, 128] width 180 height 38
click at [180, 109] on p "As an researcher bioinformatics researcher at UC Davis, I studied cancer genomi…" at bounding box center [154, 128] width 180 height 38
click at [178, 109] on p "As an researcher bioinformatics researcher at UC Davis, I studied cancer genomi…" at bounding box center [154, 128] width 180 height 38
click at [206, 109] on p "As an researcher bioinformatics researcher at UC Davis, I studied gastric cance…" at bounding box center [154, 128] width 180 height 38
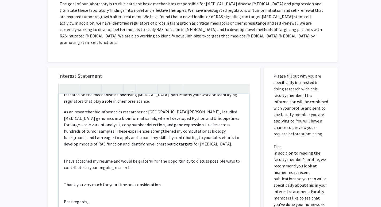
click at [204, 109] on p "As an researcher bioinformatics researcher at UC Davis, I studied gastric cance…" at bounding box center [154, 128] width 180 height 38
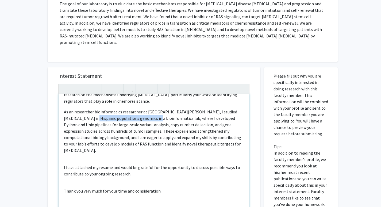
drag, startPoint x: 145, startPoint y: 114, endPoint x: 87, endPoint y: 109, distance: 58.5
click at [87, 109] on p "As an researcher bioinformatics researcher at UC Davis, I studied gastric cance…" at bounding box center [154, 131] width 180 height 45
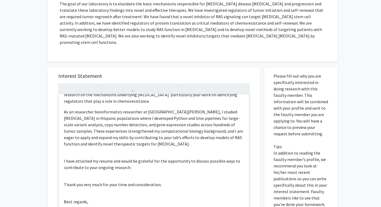
click at [212, 121] on p "As an researcher bioinformatics researcher at UC Davis, I studied gastric cance…" at bounding box center [154, 128] width 180 height 38
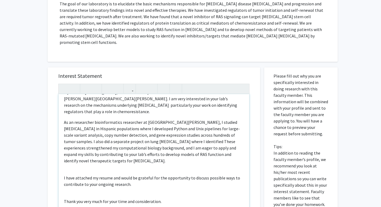
scroll to position [22, 0]
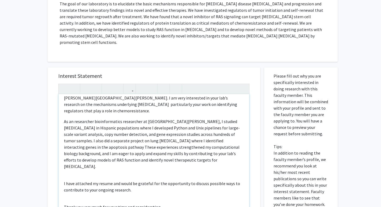
click at [193, 134] on p "As an researcher bioinformatics researcher at UC Davis, I studied gastric cance…" at bounding box center [154, 143] width 180 height 51
click at [191, 134] on p "As an researcher bioinformatics researcher at UC Davis, I studied gastric cance…" at bounding box center [154, 143] width 180 height 51
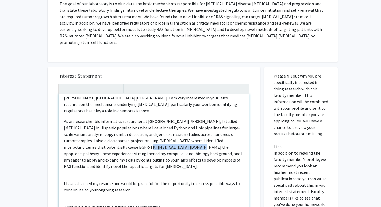
drag, startPoint x: 117, startPoint y: 140, endPoint x: 163, endPoint y: 139, distance: 46.0
click at [163, 139] on p "As an researcher bioinformatics researcher at UC Davis, I studied gastric cance…" at bounding box center [154, 143] width 180 height 51
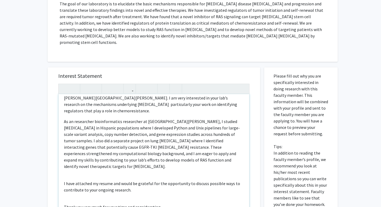
click at [226, 141] on p "As an researcher bioinformatics researcher at UC Davis, I studied gastric cance…" at bounding box center [154, 143] width 180 height 51
click at [182, 147] on p "As an researcher bioinformatics researcher at UC Davis, I studied gastric cance…" at bounding box center [154, 143] width 180 height 51
click at [217, 147] on p "As an researcher bioinformatics researcher at UC Davis, I studied gastric cance…" at bounding box center [154, 143] width 180 height 51
click at [216, 147] on p "As an researcher bioinformatics researcher at UC Davis, I studied gastric cance…" at bounding box center [154, 143] width 180 height 51
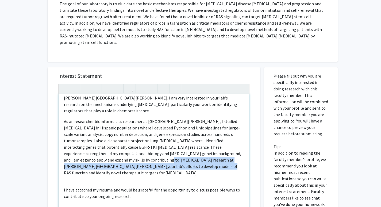
drag, startPoint x: 142, startPoint y: 161, endPoint x: 111, endPoint y: 151, distance: 32.6
click at [111, 151] on p "As an researcher bioinformatics researcher at UC Davis, I studied gastric cance…" at bounding box center [154, 147] width 180 height 58
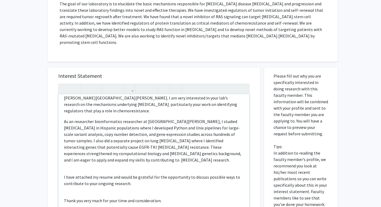
click at [129, 162] on div "Dear Dr. Gocke, My name is Richa Kakde, and I am a first-year M.S. student in B…" at bounding box center [154, 155] width 191 height 122
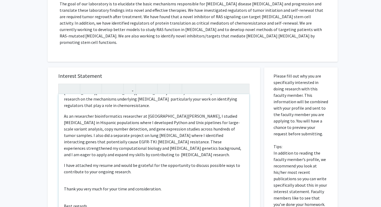
scroll to position [28, 0]
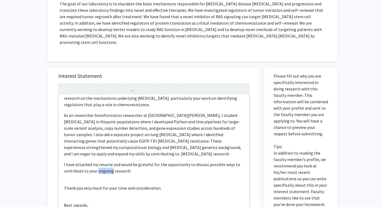
drag, startPoint x: 111, startPoint y: 165, endPoint x: 98, endPoint y: 165, distance: 13.6
click at [98, 165] on p "I have attached my resume and would be grateful for the opportunity to discuss …" at bounding box center [154, 167] width 180 height 13
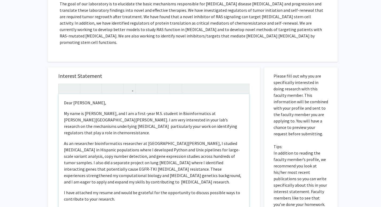
scroll to position [25, 0]
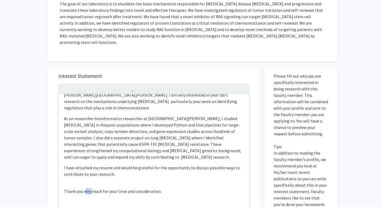
drag, startPoint x: 91, startPoint y: 185, endPoint x: 86, endPoint y: 185, distance: 5.9
click at [86, 188] on p "Thank you very much for your time and consideration." at bounding box center [154, 191] width 180 height 6
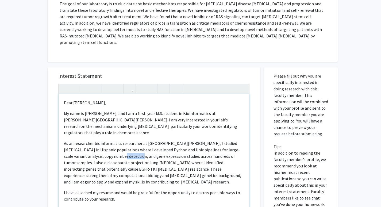
drag, startPoint x: 116, startPoint y: 150, endPoint x: 134, endPoint y: 150, distance: 17.9
click at [134, 150] on p "As an researcher bioinformatics researcher at UC Davis, I studied gastric cance…" at bounding box center [154, 162] width 180 height 45
drag, startPoint x: 136, startPoint y: 151, endPoint x: 106, endPoint y: 151, distance: 29.9
click at [106, 151] on p "As an researcher bioinformatics researcher at UC Davis, I studied gastric cance…" at bounding box center [154, 162] width 180 height 45
type textarea "<p>Dear Dr. Gocke,</p><p>My name is Richa Kakde, and I am a first-year M.S. stu…"
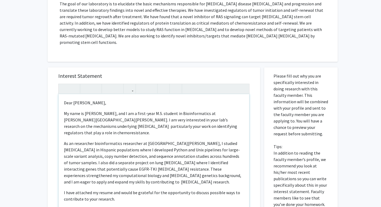
click at [154, 164] on p "As an researcher bioinformatics researcher at UC Davis, I studied gastric cance…" at bounding box center [154, 162] width 180 height 45
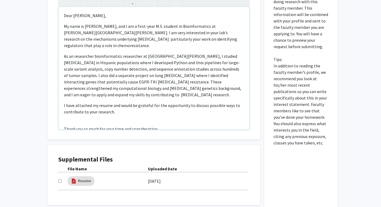
scroll to position [192, 0]
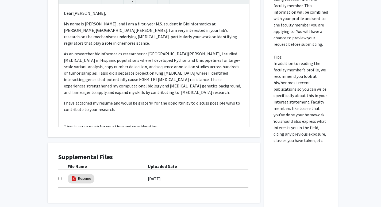
click at [60, 177] on input "checkbox" at bounding box center [59, 178] width 3 height 3
checkbox input "true"
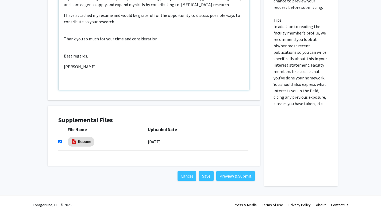
scroll to position [230, 0]
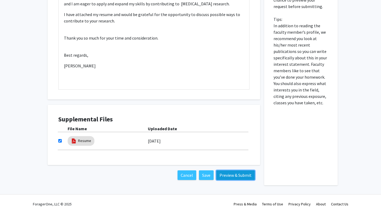
click at [233, 171] on button "Preview & Submit" at bounding box center [235, 175] width 38 height 10
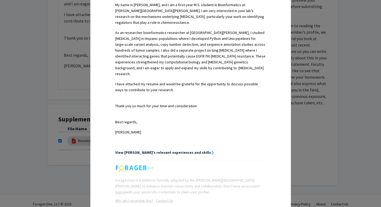
scroll to position [179, 0]
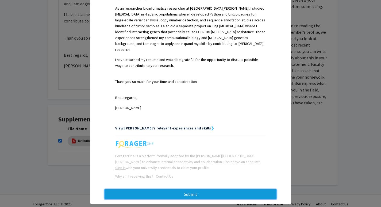
click at [215, 189] on button "Submit" at bounding box center [191, 194] width 172 height 10
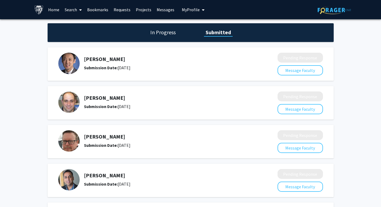
click at [123, 12] on link "Requests" at bounding box center [122, 9] width 22 height 19
click at [103, 9] on link "Bookmarks" at bounding box center [97, 9] width 26 height 19
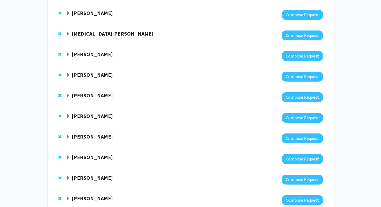
scroll to position [57, 0]
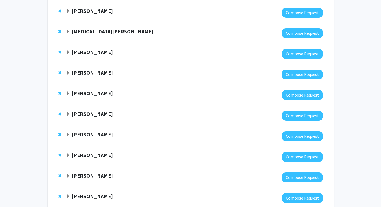
click at [102, 153] on strong "[PERSON_NAME]" at bounding box center [92, 155] width 41 height 7
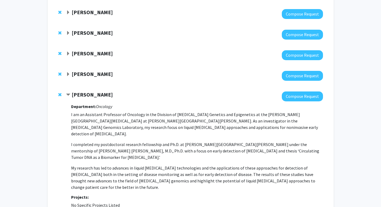
scroll to position [121, 0]
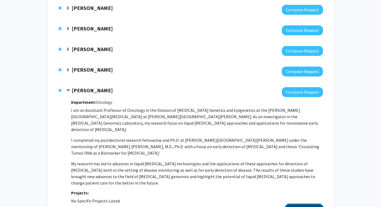
click at [296, 204] on button "View Full Profile" at bounding box center [304, 209] width 38 height 10
click at [311, 204] on button "View Full Profile" at bounding box center [304, 209] width 38 height 10
click at [57, 90] on div "[PERSON_NAME] Compose Request Department: Oncology I am an Assistant Professor …" at bounding box center [190, 150] width 275 height 137
click at [58, 90] on span "Remove Jillian Phallen from bookmarks" at bounding box center [59, 90] width 3 height 4
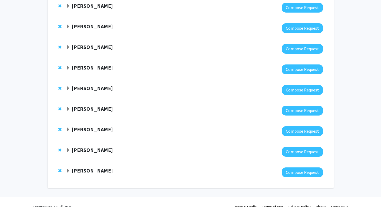
scroll to position [147, 0]
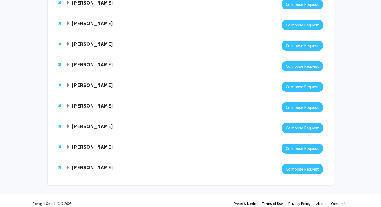
click at [60, 146] on span "Remove Christian Gocke from bookmarks" at bounding box center [59, 147] width 3 height 4
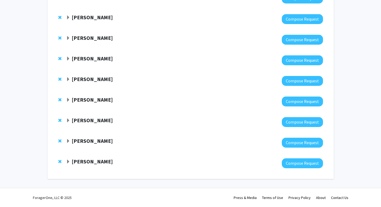
click at [66, 120] on span "Expand John Kim Bookmark" at bounding box center [68, 120] width 4 height 4
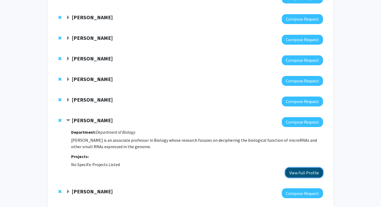
click at [292, 168] on button "View Full Profile" at bounding box center [304, 173] width 38 height 10
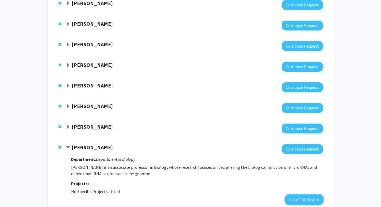
scroll to position [103, 0]
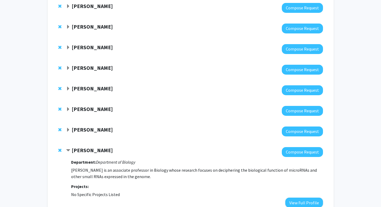
click at [69, 49] on span "Expand Doug Robinson Bookmark" at bounding box center [68, 47] width 4 height 4
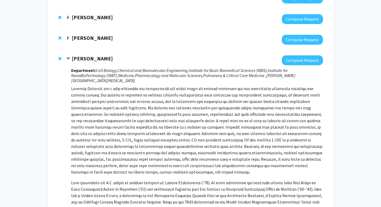
scroll to position [87, 0]
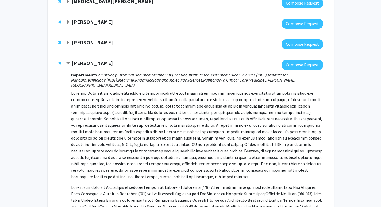
click at [69, 65] on span "Contract Doug Robinson Bookmark" at bounding box center [68, 63] width 4 height 4
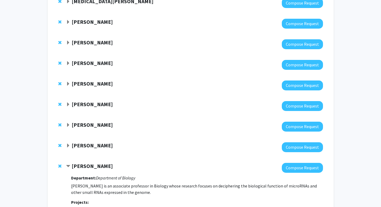
click at [68, 124] on span "Expand Andrew Holland Bookmark" at bounding box center [68, 125] width 4 height 4
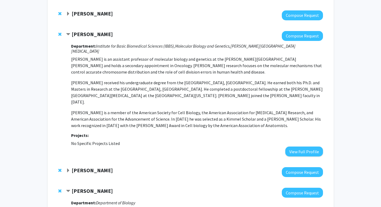
scroll to position [179, 0]
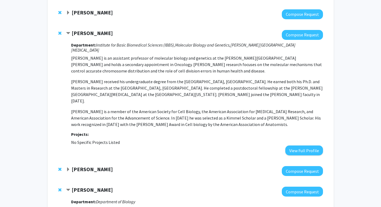
click at [68, 167] on span "Expand Yanxun Xu Bookmark" at bounding box center [68, 169] width 4 height 4
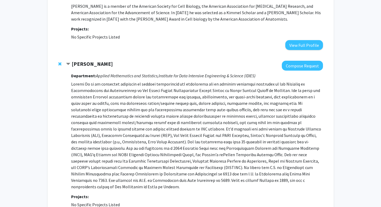
scroll to position [320, 0]
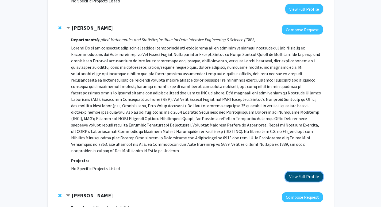
click at [302, 172] on button "View Full Profile" at bounding box center [304, 177] width 38 height 10
click at [68, 26] on span "Contract Yanxun Xu Bookmark" at bounding box center [68, 28] width 4 height 4
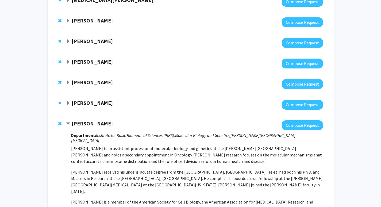
scroll to position [80, 0]
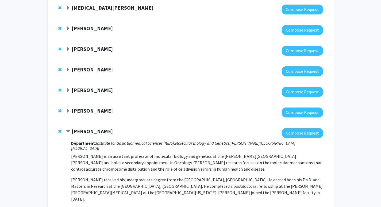
click at [70, 48] on span "Expand Arvind Pathak Bookmark" at bounding box center [68, 49] width 4 height 4
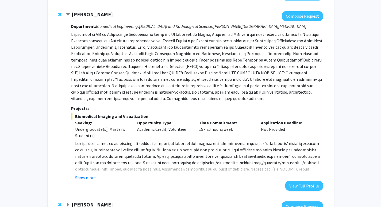
scroll to position [116, 0]
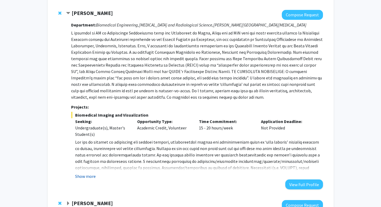
click at [89, 176] on button "Show more" at bounding box center [85, 176] width 21 height 6
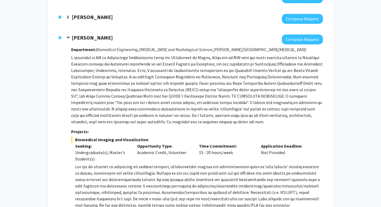
scroll to position [87, 0]
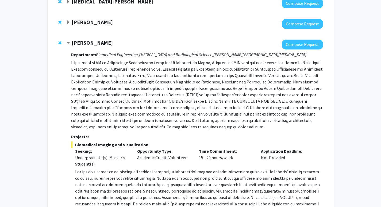
click at [70, 41] on span "Contract Arvind Pathak Bookmark" at bounding box center [68, 43] width 4 height 4
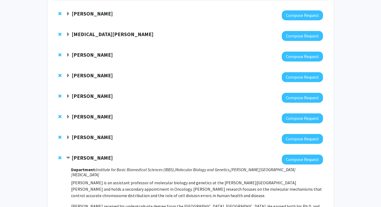
scroll to position [54, 0]
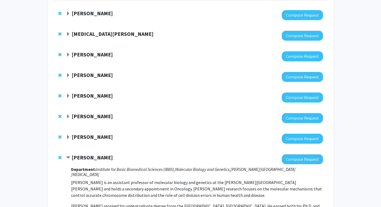
click at [68, 33] on span "Expand Tao Wang Bookmark" at bounding box center [68, 34] width 4 height 4
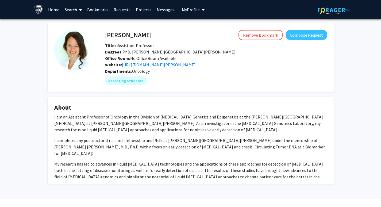
scroll to position [11, 0]
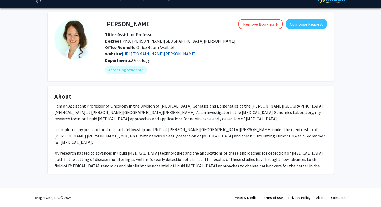
click at [196, 55] on link "[URL][DOMAIN_NAME][PERSON_NAME]" at bounding box center [159, 53] width 74 height 5
click at [181, 55] on link "[URL][DOMAIN_NAME][PERSON_NAME]" at bounding box center [159, 53] width 74 height 5
click at [303, 23] on button "Compose Request" at bounding box center [306, 24] width 41 height 10
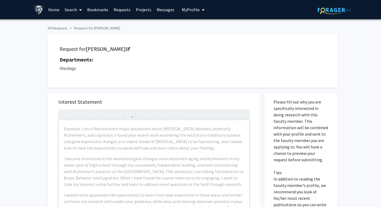
scroll to position [13, 0]
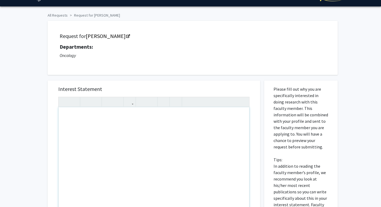
paste div "Note to users with screen readers: Please press Alt+0 or Option+0 to deactivate…"
type textarea "<l>Ip dolo si Ametc Adipi, eli S do e tempo-inci U.L. etdolor ma Aliquaenimadmi…"
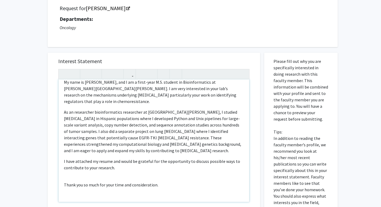
scroll to position [0, 0]
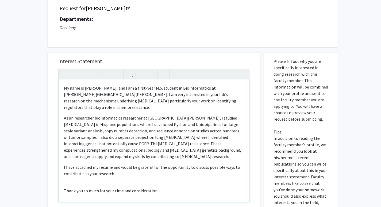
click at [64, 88] on p "My name is [PERSON_NAME], and I am a first-year M.S. student in Bioinformatics …" at bounding box center [154, 98] width 180 height 26
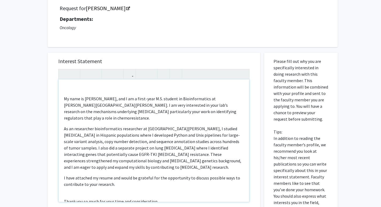
type textarea "<lo><i>Do sita co Adipi Elits, doe T in u labor-etdo M.A. enimadm ve Quisnostru…"
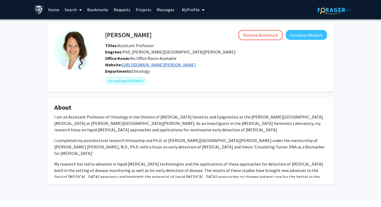
click at [153, 63] on link "https://www.jhu-bmb-phd.org/faculty/victor-velculescu" at bounding box center [159, 64] width 74 height 5
click at [302, 37] on button "Compose Request" at bounding box center [306, 35] width 41 height 10
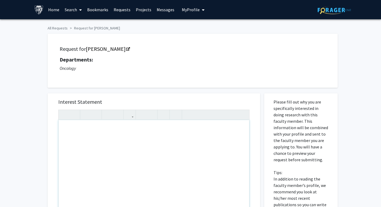
paste div "Note to users with screen readers: Please press Alt+0 or Option+0 to deactivate…"
type textarea "<p>My name is Richa Kakde, and I am a first-year M.S. student in Bioinformatics…"
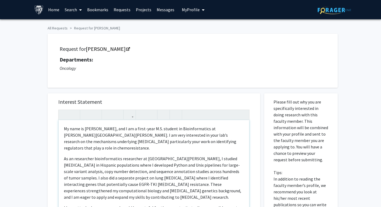
click at [64, 128] on p "My name is Richa Kakde, and I am a first-year M.S. student in Bioinformatics at…" at bounding box center [154, 138] width 180 height 26
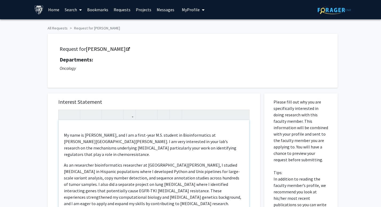
click at [64, 127] on div "My name is Richa Kakde, and I am a first-year M.S. student in Bioinformatics at…" at bounding box center [154, 181] width 191 height 122
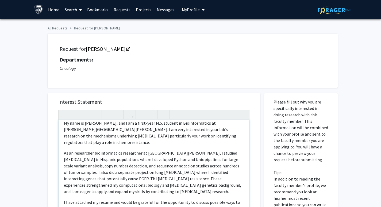
scroll to position [20, 0]
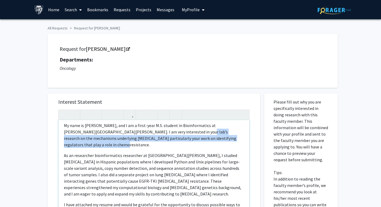
drag, startPoint x: 171, startPoint y: 136, endPoint x: 262, endPoint y: 138, distance: 90.9
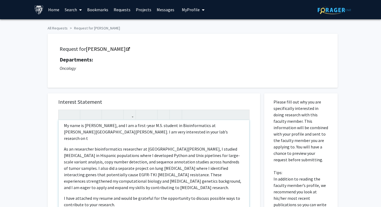
scroll to position [17, 0]
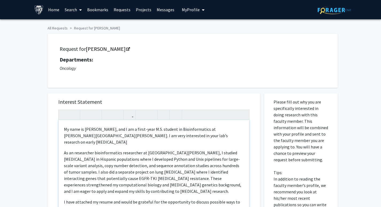
click at [164, 136] on p "My name is Richa Kakde, and I am a first-year M.S. student in Bioinformatics at…" at bounding box center [154, 135] width 180 height 19
drag, startPoint x: 179, startPoint y: 137, endPoint x: 166, endPoint y: 137, distance: 13.1
click at [166, 137] on p "My name is Richa Kakde, and I am a first-year M.S. student in Bioinformatics at…" at bounding box center [154, 135] width 180 height 19
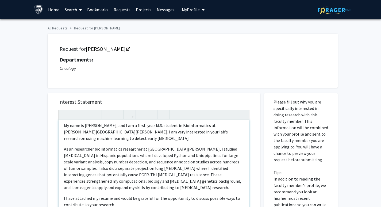
click at [139, 135] on p "My name is Richa Kakde, and I am a first-year M.S. student in Bioinformatics at…" at bounding box center [154, 131] width 180 height 19
drag, startPoint x: 224, startPoint y: 132, endPoint x: 239, endPoint y: 140, distance: 16.9
click at [239, 140] on p "My name is Richa Kakde, and I am a first-year M.S. student in Bioinformatics at…" at bounding box center [154, 131] width 180 height 19
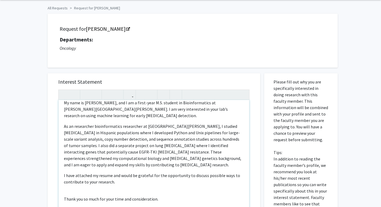
scroll to position [22, 0]
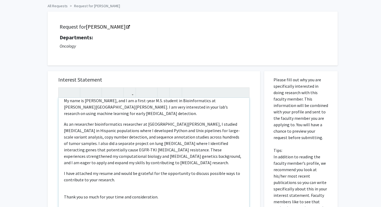
click at [183, 157] on p "As an researcher bioinformatics researcher at UC Davis, I studied gastric cance…" at bounding box center [154, 143] width 180 height 45
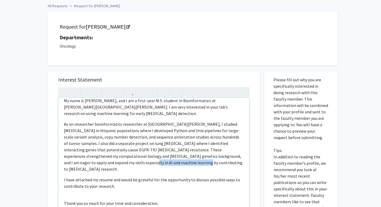
drag, startPoint x: 157, startPoint y: 165, endPoint x: 91, endPoint y: 165, distance: 65.8
click at [91, 165] on p "As an researcher bioinformatics researcher at UC Davis, I studied gastric cance…" at bounding box center [154, 146] width 180 height 51
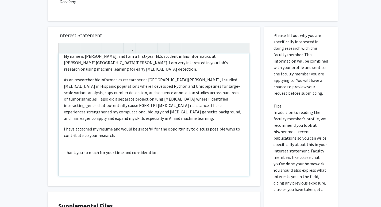
click at [104, 167] on div "Dear Dr. Phallen, My name is Richa Kakde, and I am a first-year M.S. student in…" at bounding box center [154, 114] width 191 height 122
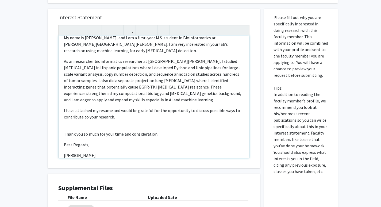
scroll to position [0, 0]
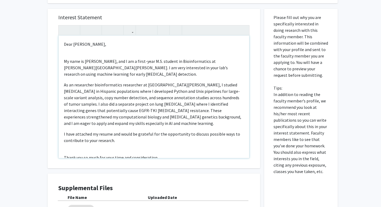
click at [99, 53] on p "My name is Richa Kakde, and I am a first-year M.S. student in Bioinformatics at…" at bounding box center [154, 112] width 180 height 120
type textarea "<p>Dear Dr. Phallen,</p><p><p>My name is Richa Kakde, and I am a first-year M.S…"
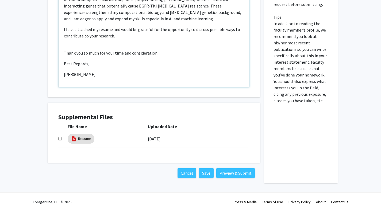
scroll to position [154, 0]
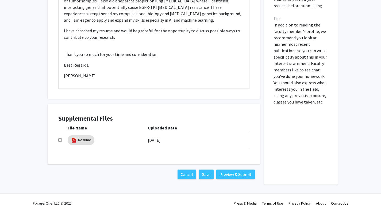
click at [60, 141] on input "checkbox" at bounding box center [59, 139] width 3 height 3
checkbox input "true"
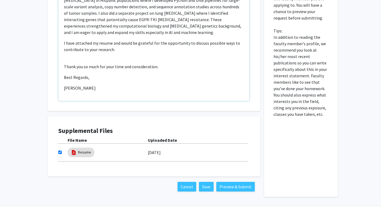
scroll to position [160, 0]
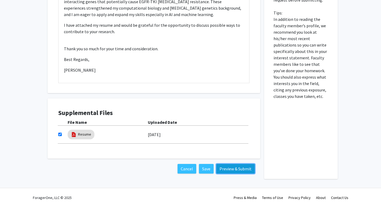
click at [229, 168] on button "Preview & Submit" at bounding box center [235, 169] width 38 height 10
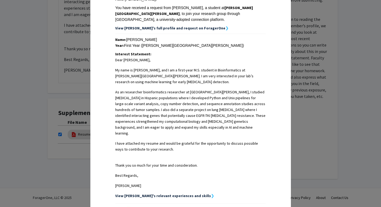
scroll to position [157, 0]
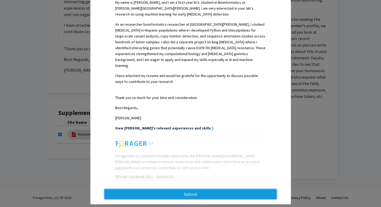
click at [203, 189] on button "Submit" at bounding box center [191, 194] width 172 height 10
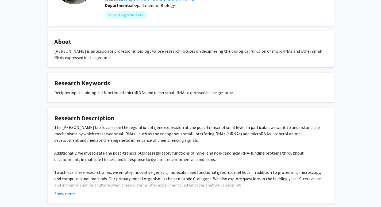
scroll to position [69, 0]
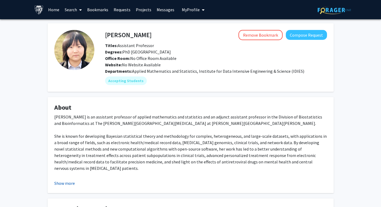
click at [65, 184] on button "Show more" at bounding box center [64, 183] width 21 height 6
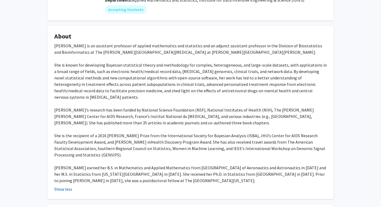
scroll to position [71, 0]
